Goal: Task Accomplishment & Management: Complete application form

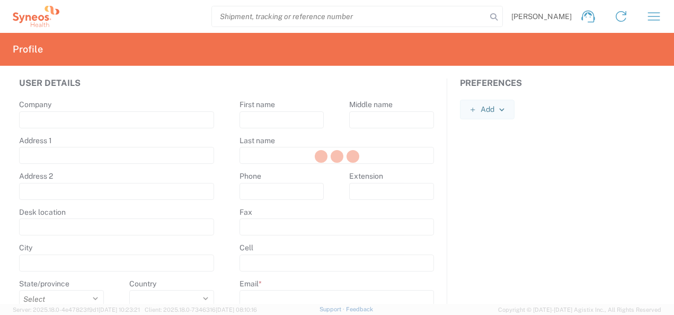
type input "Syneos Health"
type input "[STREET_ADDRESS]"
type input "5th floor, [GEOGRAPHIC_DATA]"
type input "Kyiv"
select select
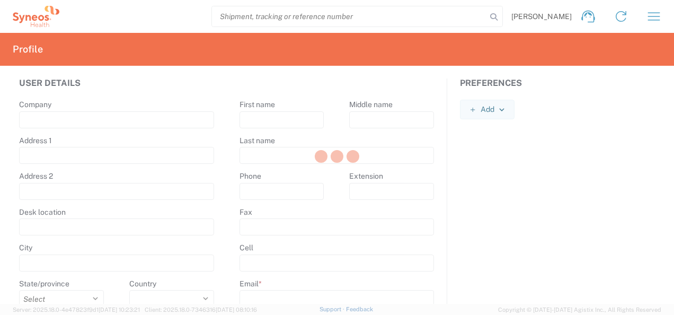
select select
type input "01032"
select select
type input "[PERSON_NAME]"
type input "Shumik"
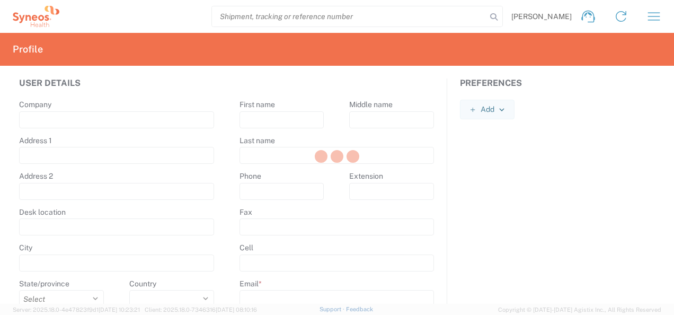
type input "[PHONE_NUMBER]"
type input "[PERSON_NAME][EMAIL_ADDRESS][DOMAIN_NAME]"
select select
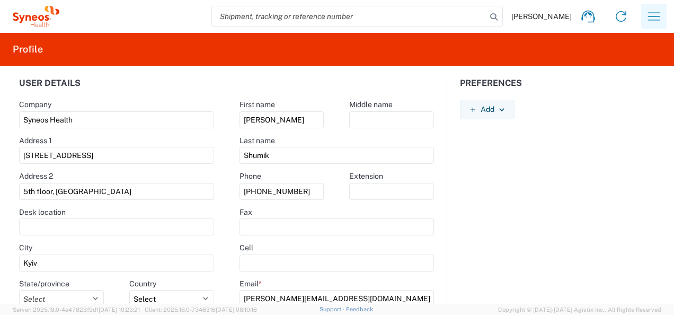
click at [646, 18] on icon "button" at bounding box center [653, 16] width 17 height 17
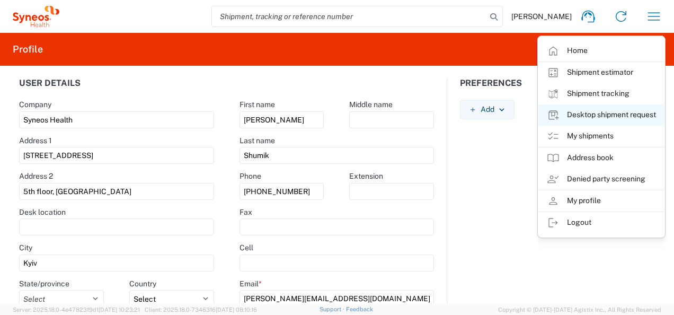
click at [585, 112] on link "Desktop shipment request" at bounding box center [601, 114] width 126 height 21
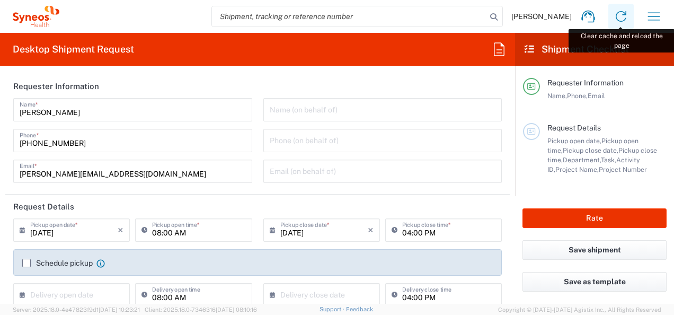
type input "3235"
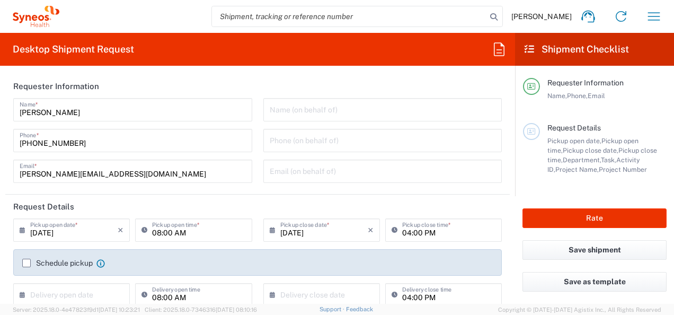
type input "Syneos Health Ukraine, LLC"
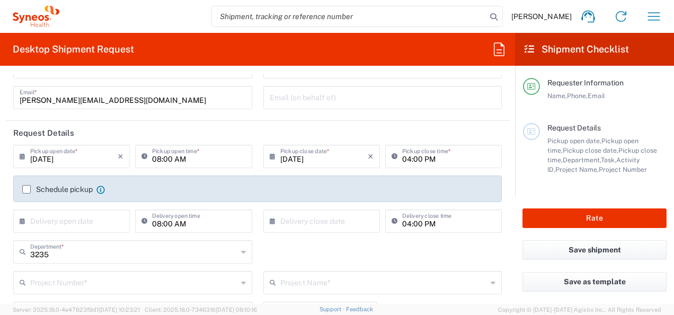
scroll to position [106, 0]
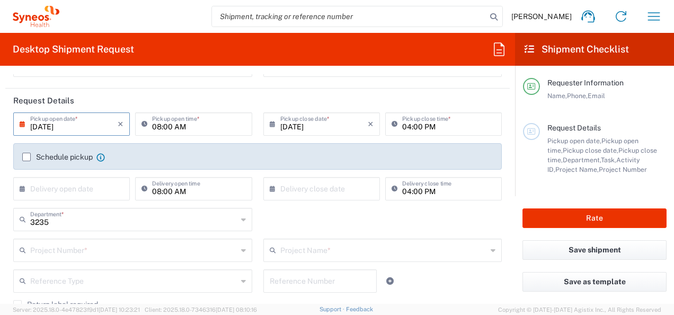
click at [73, 124] on input "[DATE]" at bounding box center [73, 123] width 87 height 19
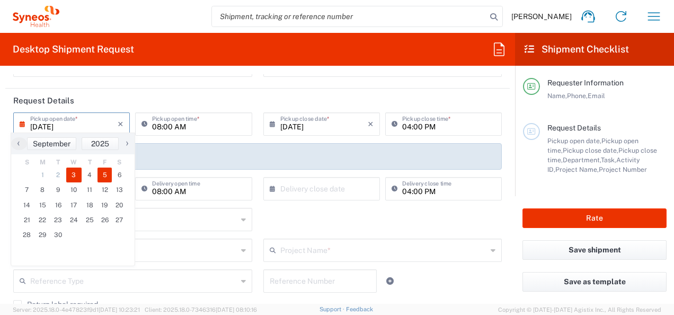
click at [107, 174] on span "5" at bounding box center [104, 174] width 15 height 15
type input "[DATE]"
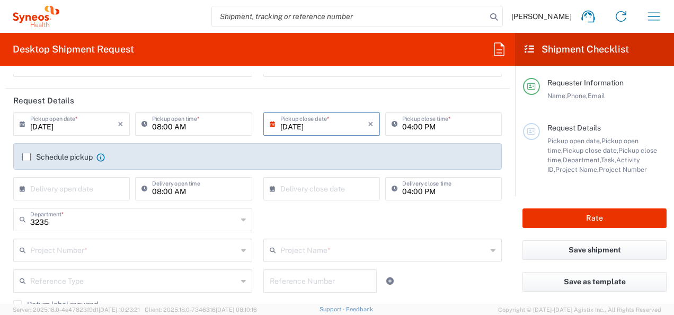
click at [25, 156] on label "Schedule pickup" at bounding box center [57, 156] width 70 height 8
click at [26, 157] on input "Schedule pickup" at bounding box center [26, 157] width 0 height 0
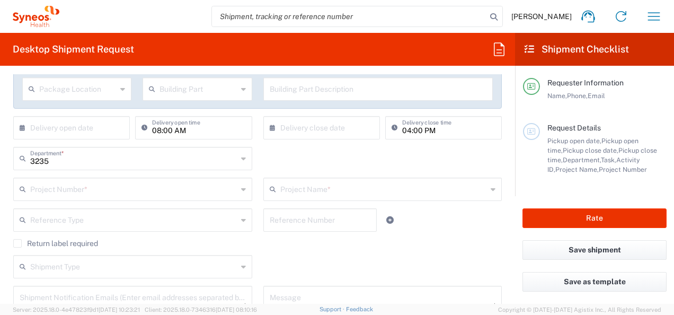
scroll to position [212, 0]
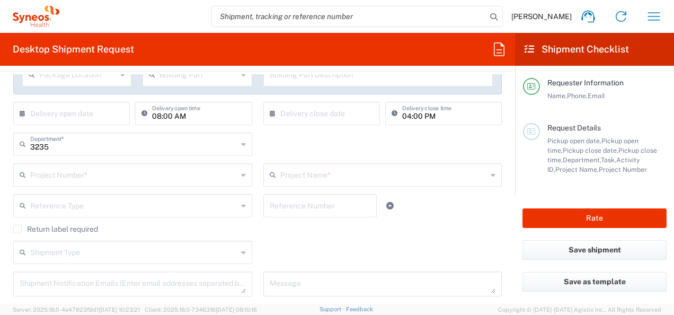
click at [100, 176] on input "text" at bounding box center [133, 174] width 207 height 19
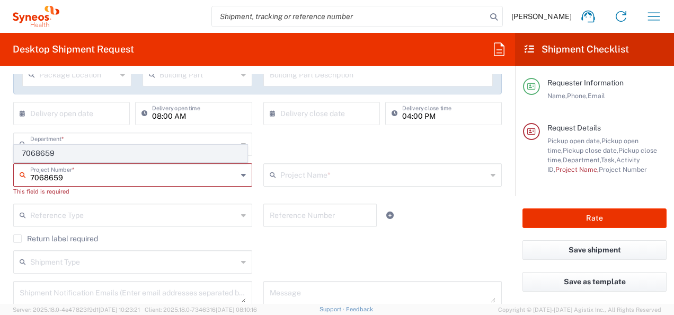
type input "7068659"
click at [24, 151] on span "7068659" at bounding box center [130, 153] width 232 height 16
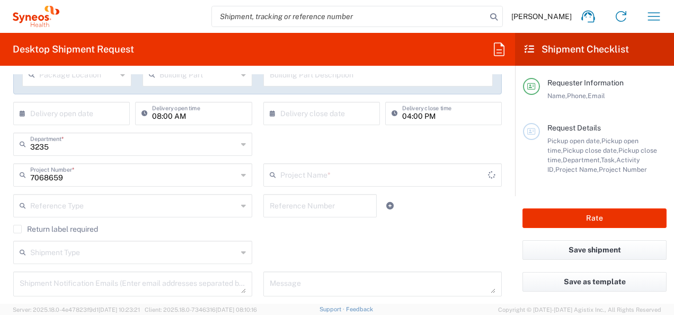
type input "Alvotech 7068659"
click at [241, 207] on icon at bounding box center [243, 205] width 5 height 17
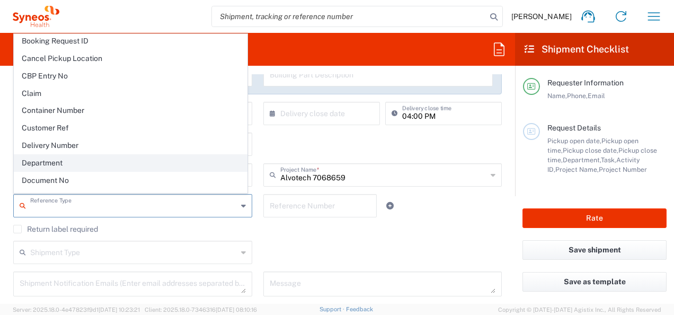
scroll to position [159, 0]
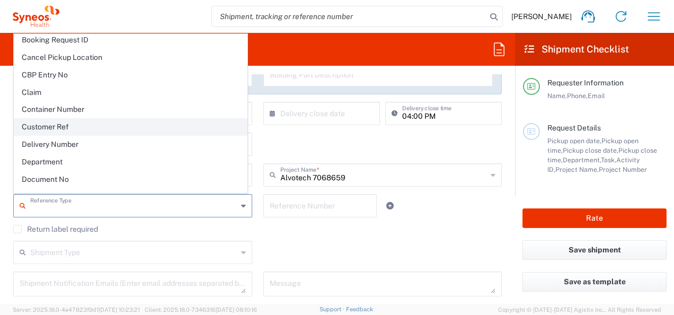
click at [32, 123] on span "Customer Ref" at bounding box center [130, 127] width 232 height 16
type input "Customer Ref"
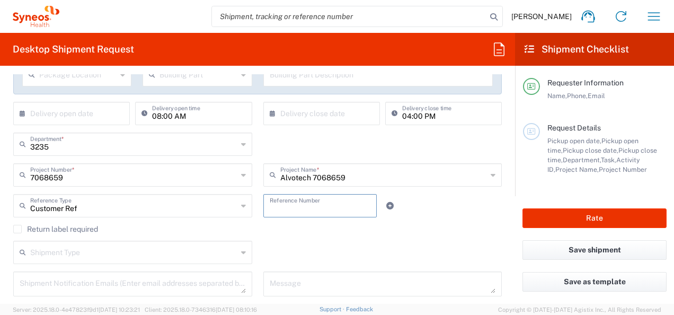
click at [288, 209] on input "text" at bounding box center [320, 204] width 101 height 19
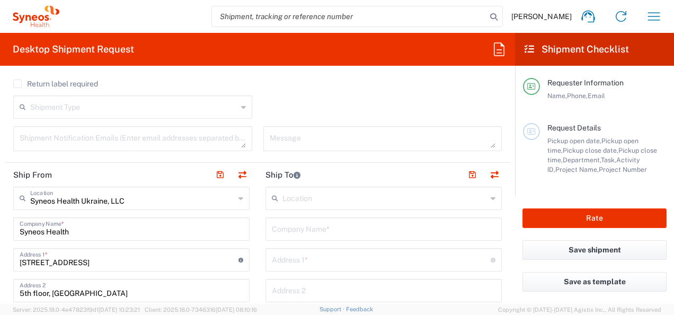
scroll to position [371, 0]
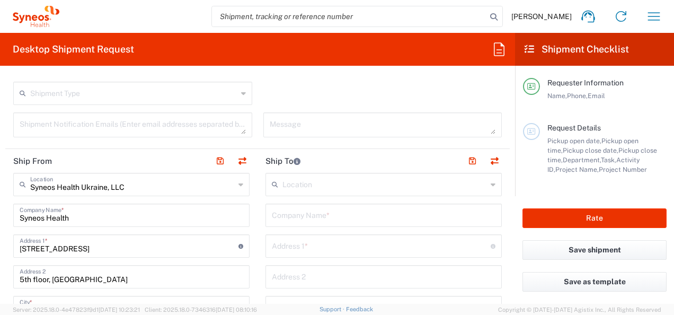
type input "7068659_8002"
click at [274, 214] on input "text" at bounding box center [383, 214] width 223 height 19
paste input "Private Enterprise private production company «[MEDICAL_DATA]»,"
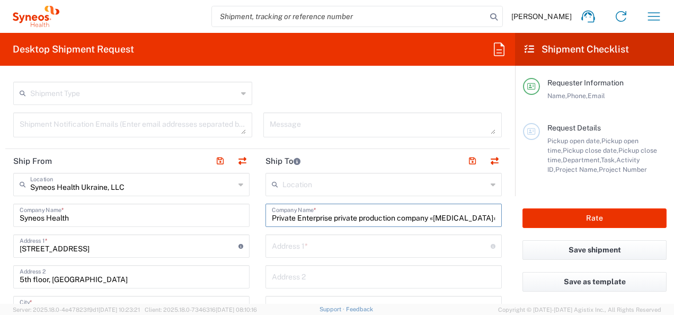
type input "Private Enterprise private production company «[MEDICAL_DATA]»"
click at [386, 244] on input "text" at bounding box center [381, 245] width 219 height 19
paste input "[STREET_ADDRESS]"
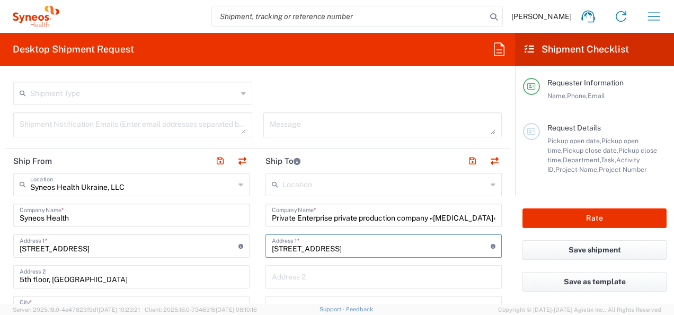
type input "[STREET_ADDRESS]"
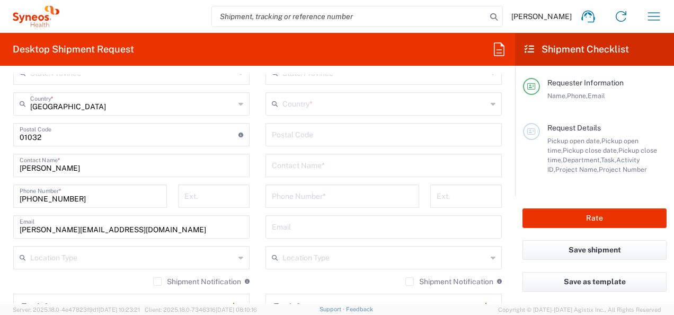
scroll to position [582, 0]
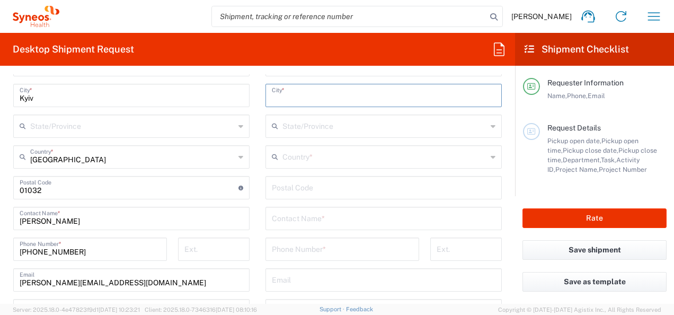
click at [283, 94] on input "text" at bounding box center [383, 94] width 223 height 19
paste input "Kropyvnytskyi"
type input "Kropyvnytskyi"
click at [290, 156] on input "text" at bounding box center [384, 156] width 204 height 19
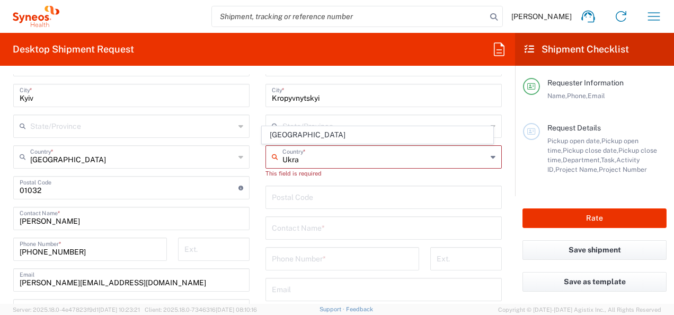
type input "Ukra"
click at [310, 155] on input "text" at bounding box center [384, 156] width 204 height 19
click at [326, 157] on input "[GEOGRAPHIC_DATA]" at bounding box center [384, 156] width 204 height 19
type input "[GEOGRAPHIC_DATA]"
click at [282, 201] on input "undefined" at bounding box center [383, 196] width 223 height 19
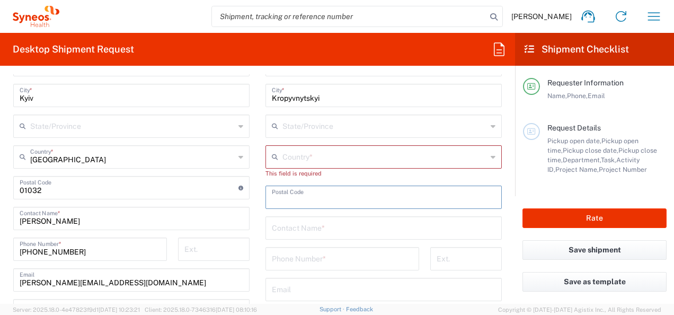
click at [273, 157] on icon at bounding box center [277, 156] width 11 height 17
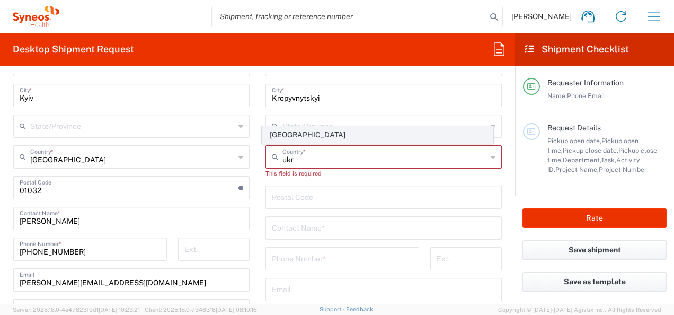
click at [284, 136] on span "[GEOGRAPHIC_DATA]" at bounding box center [377, 135] width 230 height 16
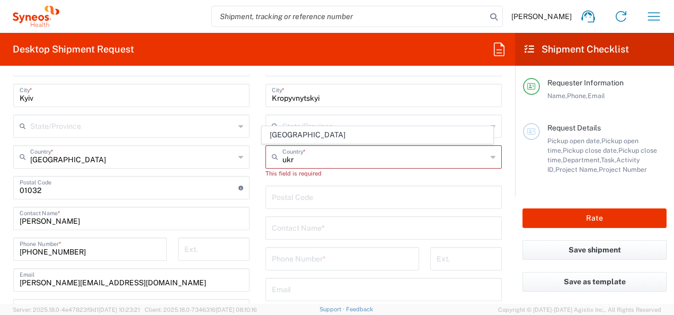
type input "[GEOGRAPHIC_DATA]"
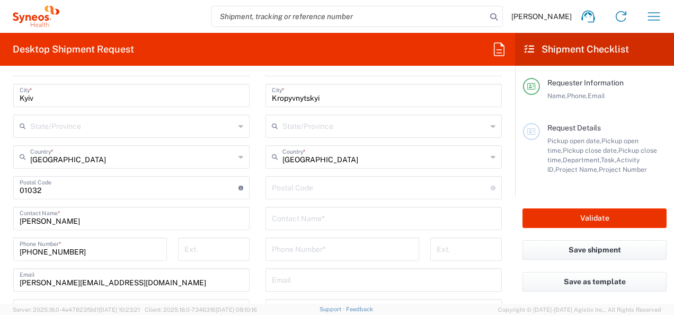
click at [274, 187] on input "undefined" at bounding box center [381, 186] width 219 height 19
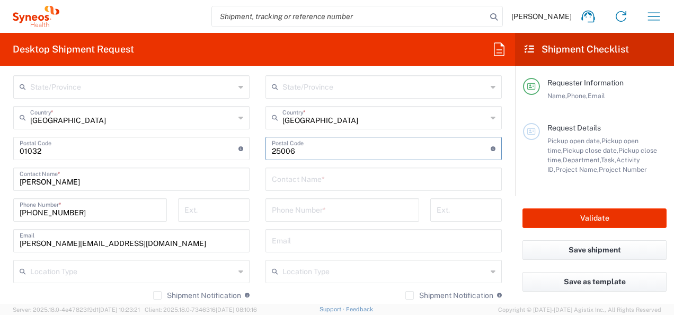
scroll to position [688, 0]
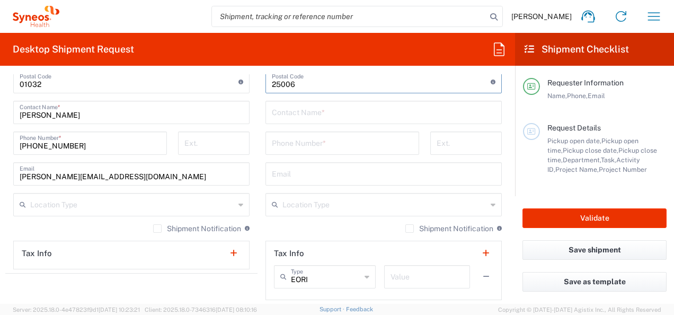
type input "25006"
click at [280, 143] on input "tel" at bounding box center [342, 142] width 141 height 19
paste input "0669637258"
click at [272, 145] on input "0669637258" at bounding box center [342, 142] width 141 height 19
type input "[PHONE_NUMBER]"
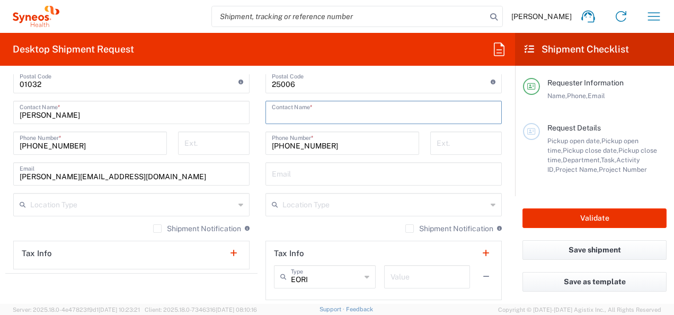
click at [277, 111] on input "text" at bounding box center [383, 111] width 223 height 19
type input "[PERSON_NAME]"
click at [293, 180] on input "text" at bounding box center [383, 173] width 223 height 19
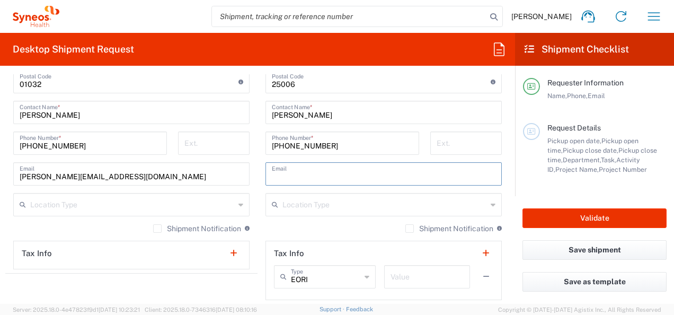
paste input "[PERSON_NAME] <[EMAIL_ADDRESS][DOMAIN_NAME]>"
click at [297, 173] on input "[PERSON_NAME] <[EMAIL_ADDRESS][DOMAIN_NAME]>" at bounding box center [383, 173] width 223 height 19
type input "[EMAIL_ADDRESS][DOMAIN_NAME]>"
click at [300, 114] on input "[PERSON_NAME]" at bounding box center [383, 111] width 223 height 19
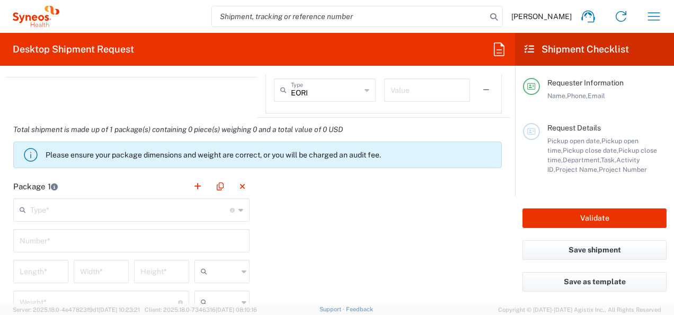
scroll to position [900, 0]
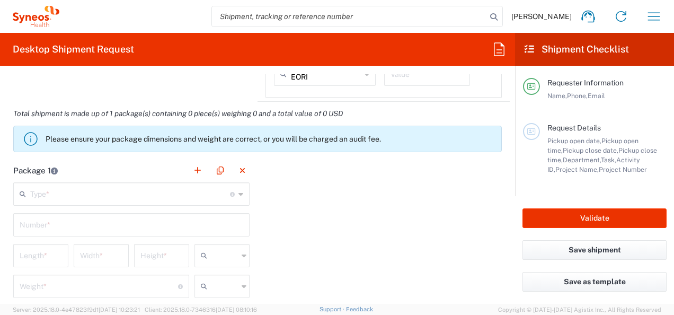
type input "[PERSON_NAME]"
click at [238, 193] on icon at bounding box center [240, 193] width 5 height 17
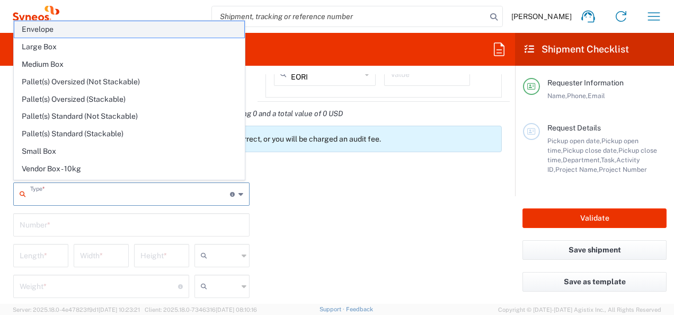
click at [37, 28] on span "Envelope" at bounding box center [129, 29] width 230 height 16
type input "Envelope"
type input "1"
type input "9.5"
type input "12.5"
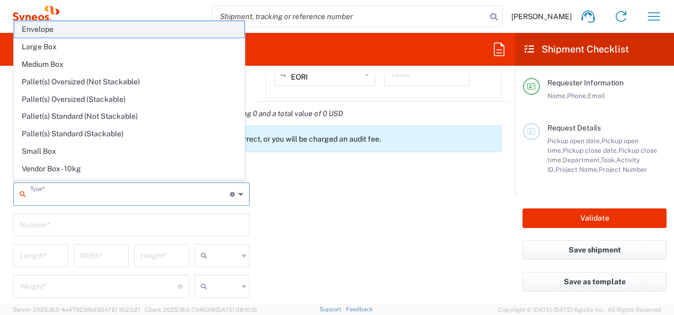
type input "0.25"
type input "in"
type input "0.45"
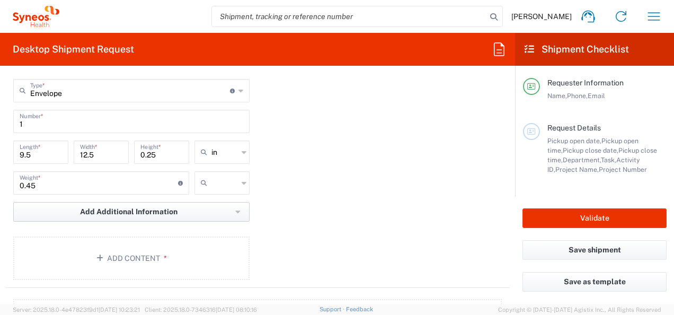
scroll to position [1006, 0]
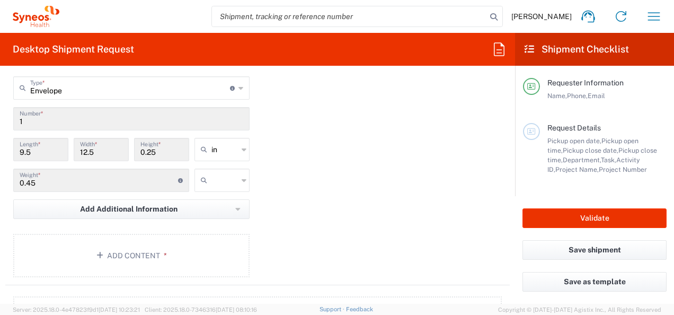
click at [241, 148] on icon at bounding box center [243, 149] width 5 height 17
click at [220, 191] on span "cm" at bounding box center [218, 187] width 52 height 16
type input "24.13"
type input "31.75"
type input "0.64"
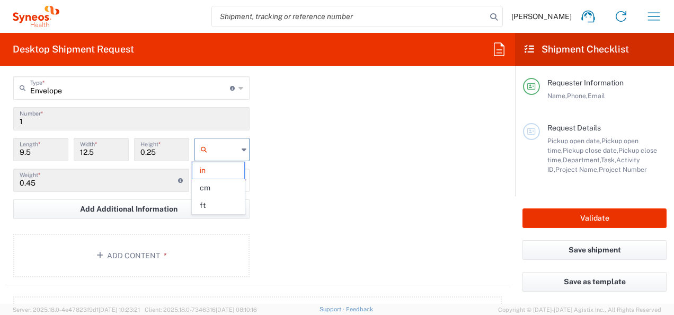
type input "cm"
click at [241, 176] on icon at bounding box center [243, 180] width 5 height 17
click at [220, 199] on span "kgs" at bounding box center [218, 201] width 52 height 16
type input "kgs"
click at [134, 253] on button "Add Content *" at bounding box center [131, 255] width 236 height 43
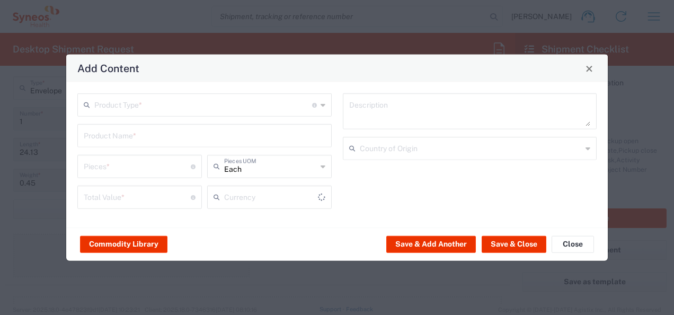
type input "US Dollar"
click at [140, 110] on input "text" at bounding box center [203, 104] width 218 height 19
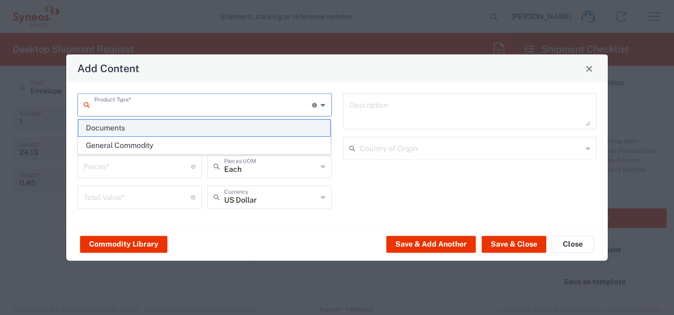
click at [110, 122] on span "Documents" at bounding box center [204, 128] width 252 height 16
type input "Documents"
type input "1"
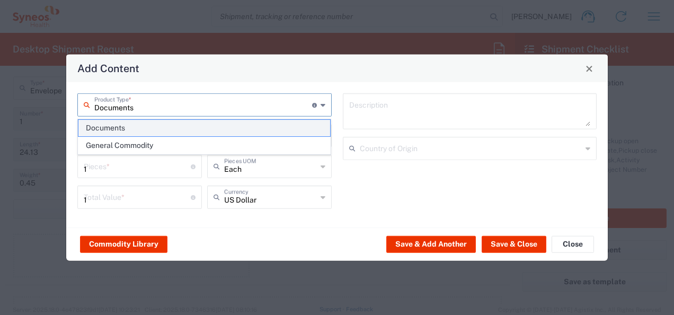
type textarea "Documents"
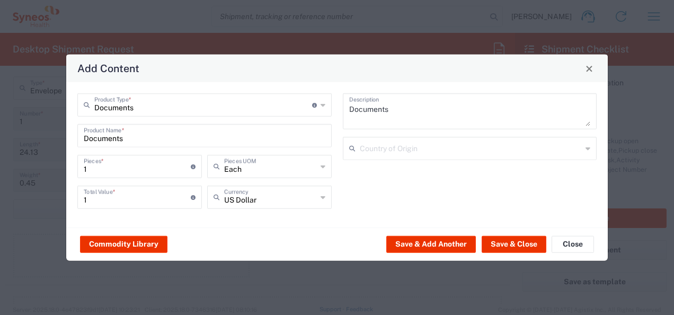
click at [320, 197] on icon at bounding box center [322, 196] width 5 height 17
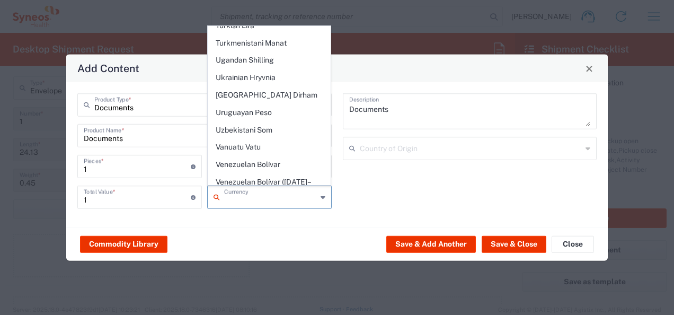
scroll to position [2677, 0]
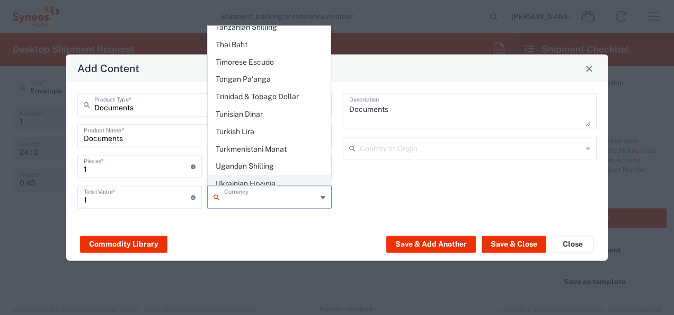
click at [230, 175] on span "Ukrainian Hryvnia" at bounding box center [269, 183] width 122 height 16
type input "Ukrainian Hryvnia"
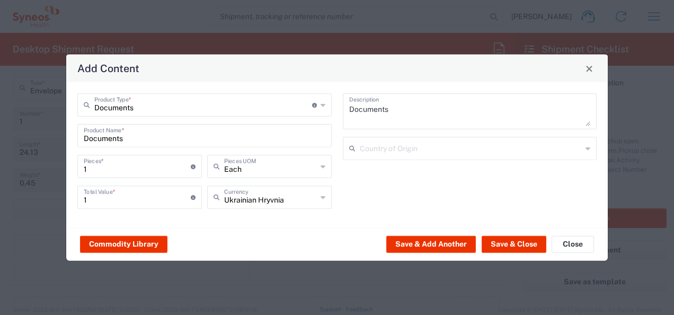
click at [452, 147] on input "text" at bounding box center [471, 147] width 222 height 19
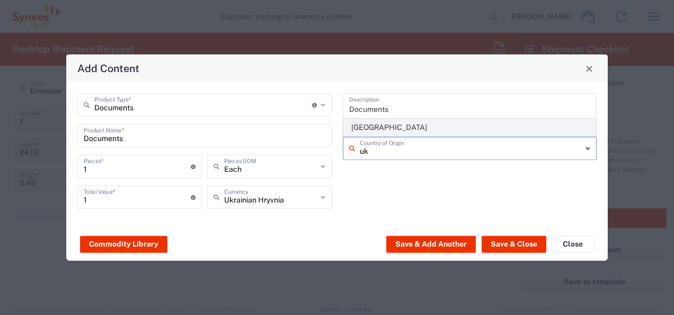
click at [367, 123] on span "[GEOGRAPHIC_DATA]" at bounding box center [470, 127] width 252 height 16
type input "[GEOGRAPHIC_DATA]"
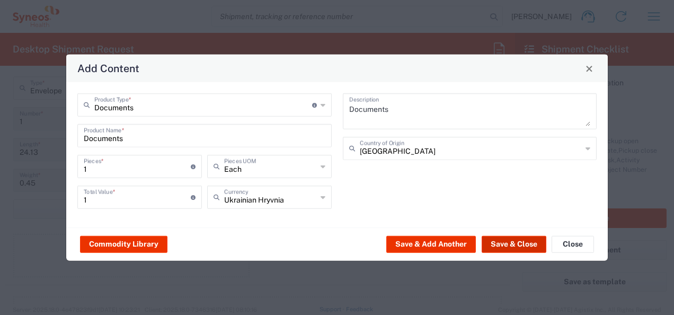
click at [518, 241] on button "Save & Close" at bounding box center [513, 243] width 65 height 17
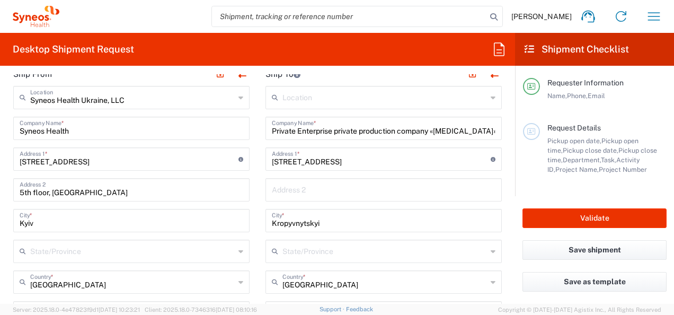
scroll to position [669, 0]
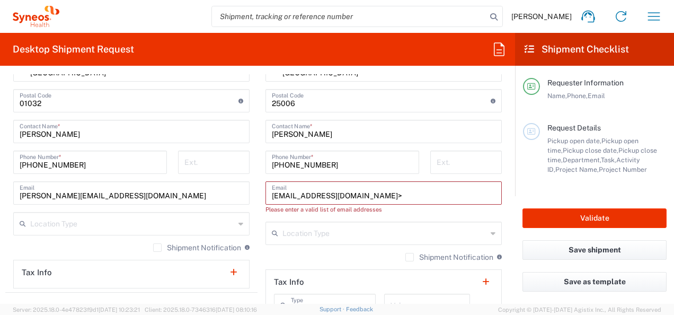
click at [381, 196] on input "[EMAIL_ADDRESS][DOMAIN_NAME]>" at bounding box center [383, 192] width 223 height 19
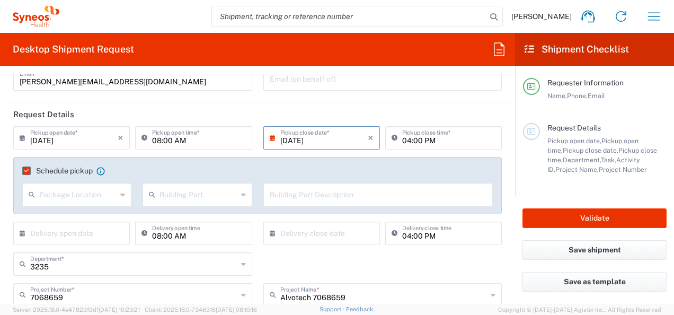
scroll to position [87, 0]
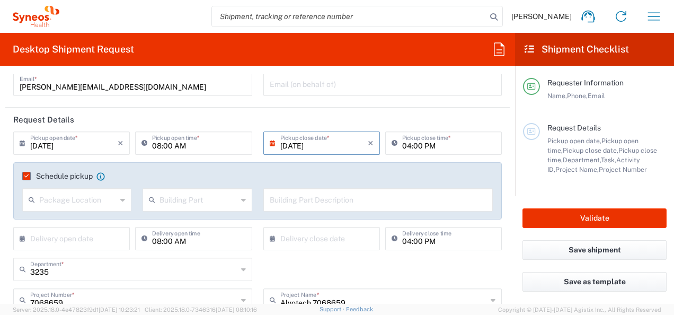
type input "[EMAIL_ADDRESS][DOMAIN_NAME]"
click at [172, 148] on input "08:00 AM" at bounding box center [198, 142] width 93 height 19
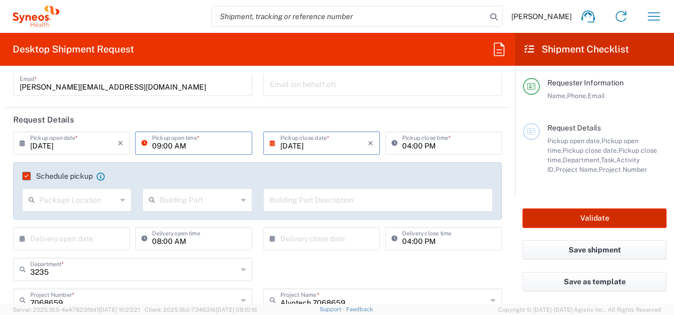
type input "09:00 AM"
click at [571, 220] on button "Validate" at bounding box center [594, 218] width 144 height 20
type input "7068659"
